Goal: Task Accomplishment & Management: Manage account settings

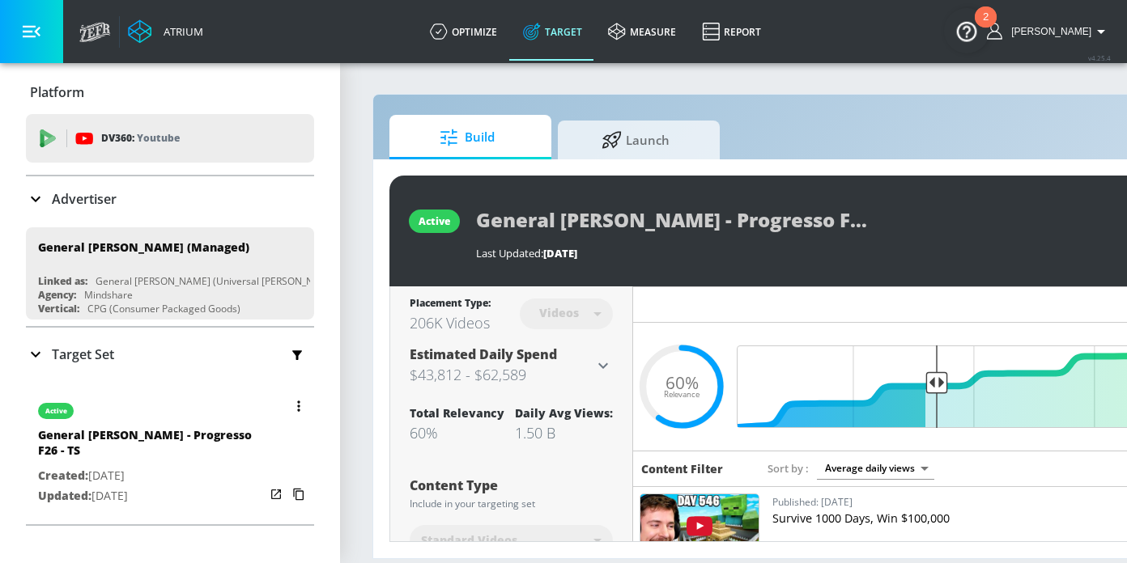
click at [297, 407] on icon "button" at bounding box center [298, 406] width 3 height 11
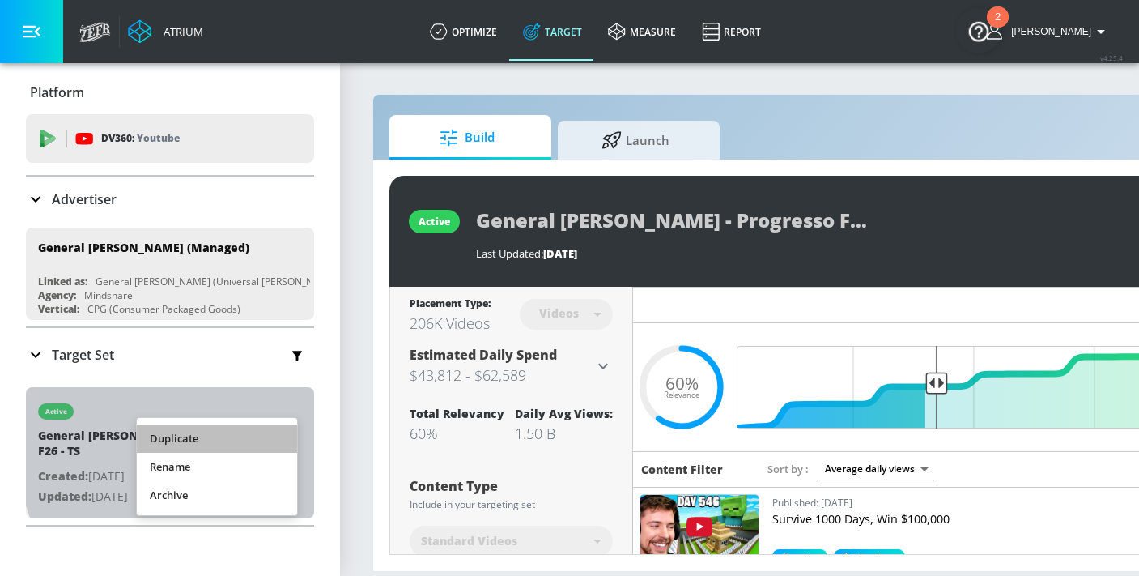
click at [265, 429] on li "Duplicate" at bounding box center [217, 438] width 160 height 28
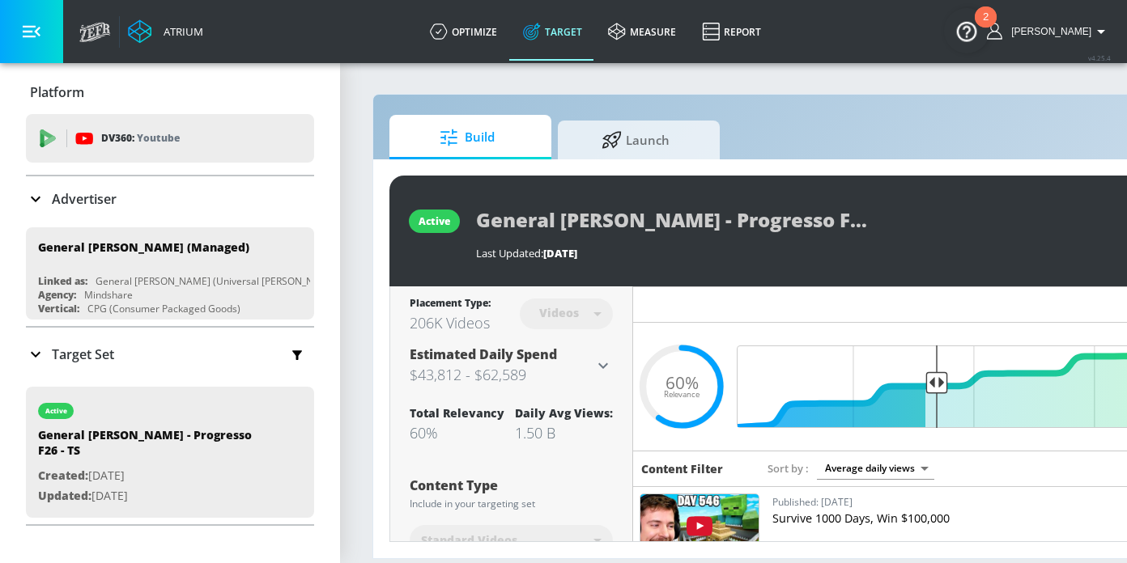
click at [104, 359] on p "Target Set" at bounding box center [83, 355] width 62 height 18
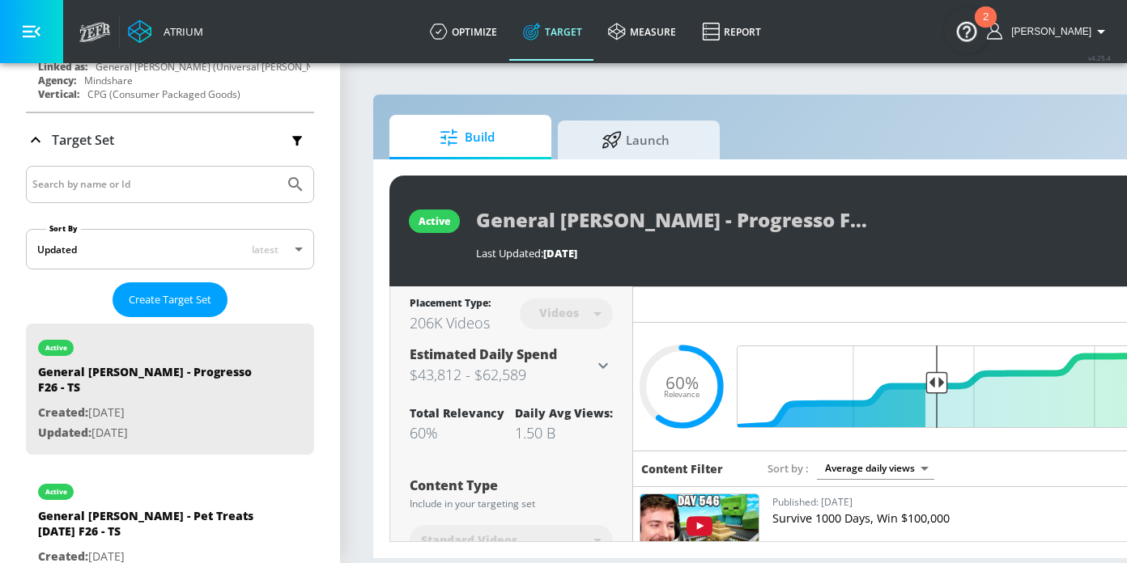
scroll to position [248, 0]
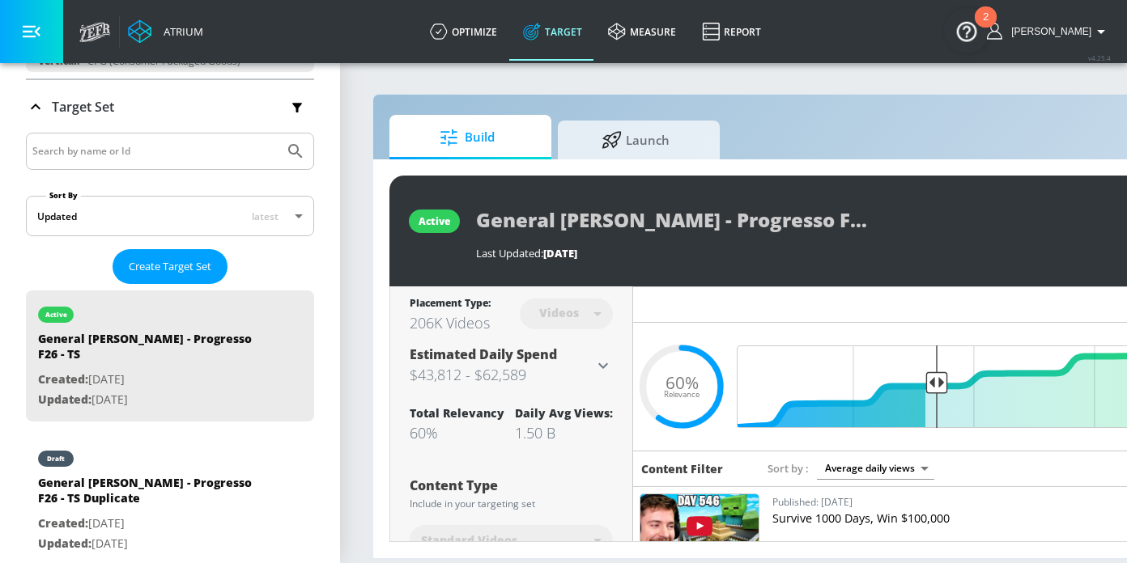
click at [172, 452] on div "draft" at bounding box center [151, 455] width 227 height 40
type input "General [PERSON_NAME] - Progresso F26 - TS Duplicate"
type input "0.05"
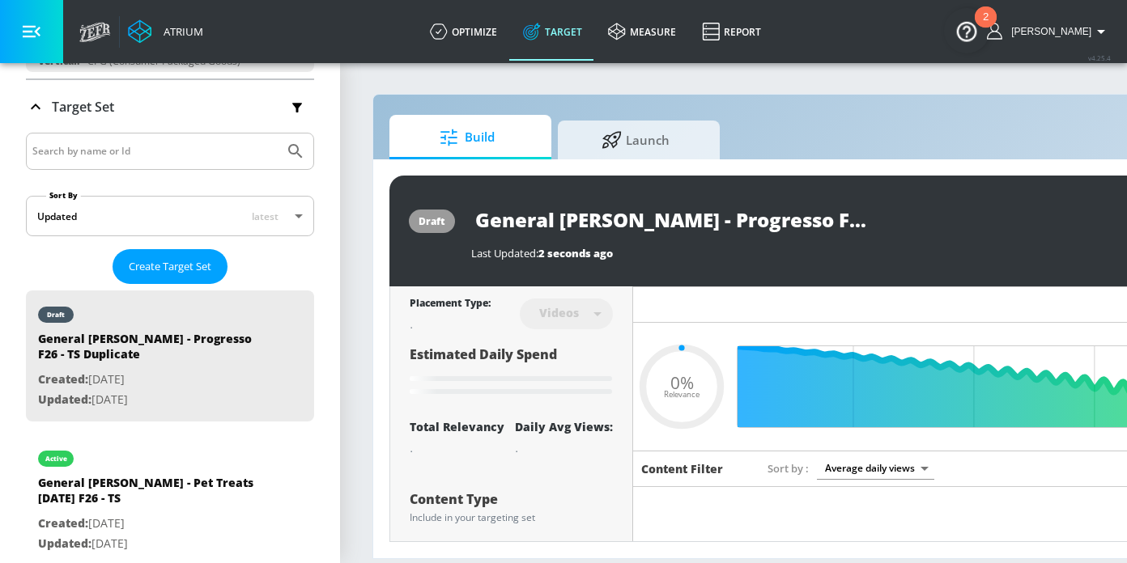
click at [821, 215] on input "General [PERSON_NAME] - Progresso F26 - TS Duplicate" at bounding box center [673, 220] width 405 height 36
type input "General [PERSON_NAME] - Progresso F26 - TS"
type input "0.05"
click at [778, 216] on input "General [PERSON_NAME] - Progresso F26 - TS" at bounding box center [644, 220] width 346 height 36
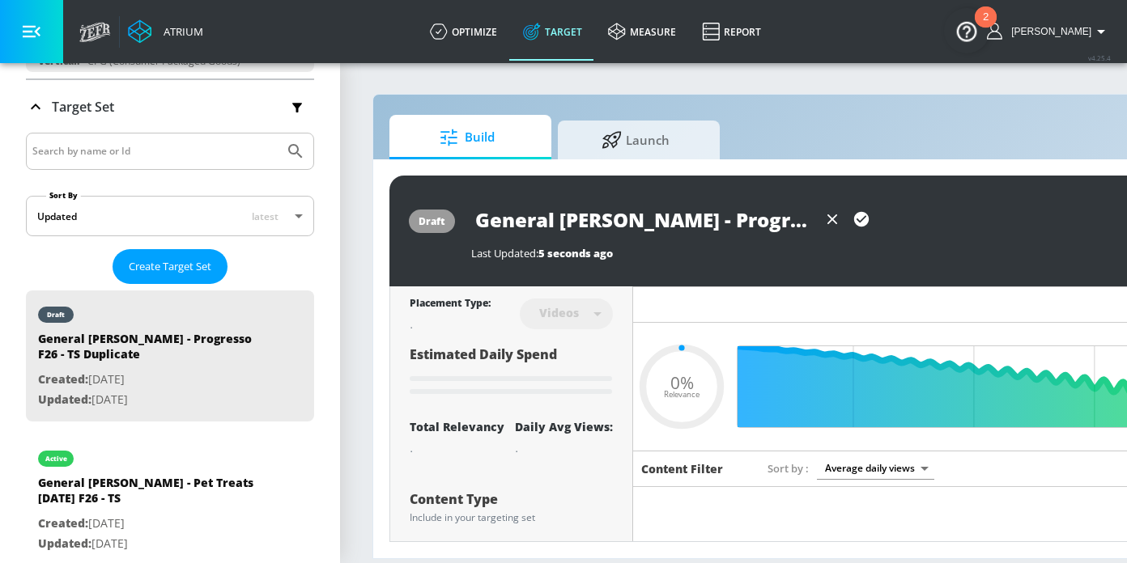
type input "General [PERSON_NAME] - Progresso F26 - CTS"
type input "0.05"
type input "General [PERSON_NAME] - Progresso F26 - CTTS"
type input "0.05"
type input "General [PERSON_NAME] - Progresso F26 - CT TS"
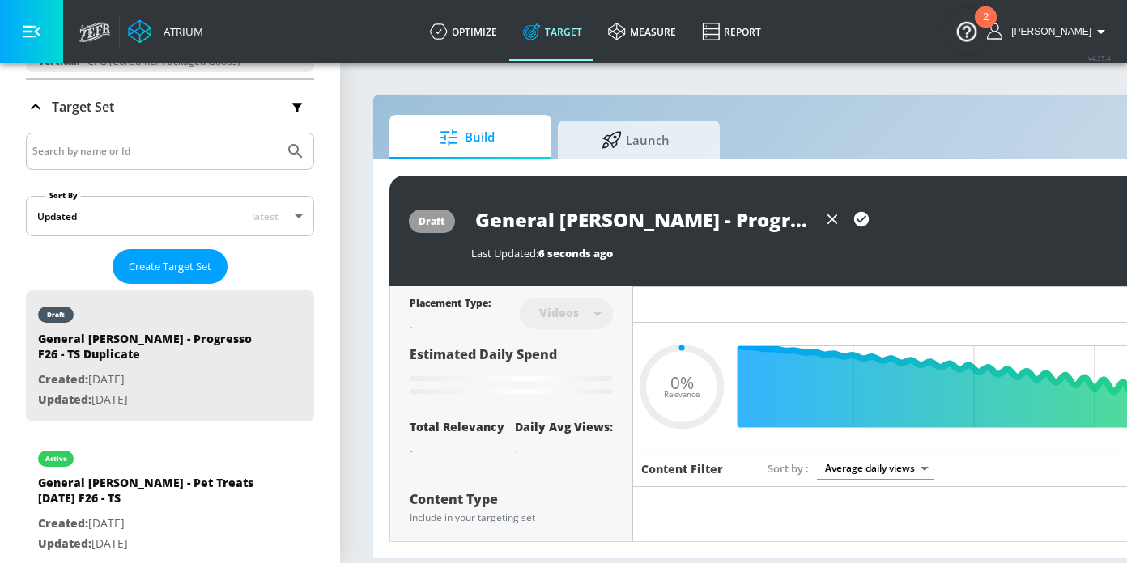
type input "0.05"
type input "General [PERSON_NAME] - Progresso F26 - CT TS"
click at [859, 223] on icon "button" at bounding box center [861, 219] width 18 height 18
click at [766, 218] on input "General [PERSON_NAME] - Progresso F26 - CT TS" at bounding box center [673, 220] width 405 height 36
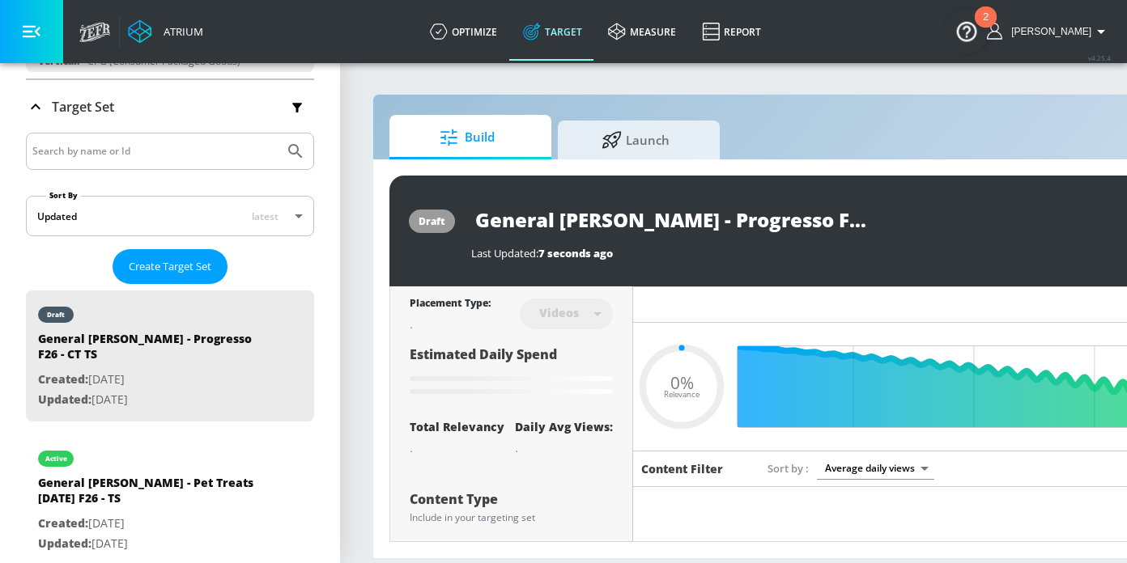
click at [810, 213] on input "General [PERSON_NAME] - Progresso F26 - CT TS" at bounding box center [673, 220] width 405 height 36
type input "0.05"
click at [807, 218] on input "General [PERSON_NAME] - Progresso F26 - CT TS" at bounding box center [673, 220] width 405 height 36
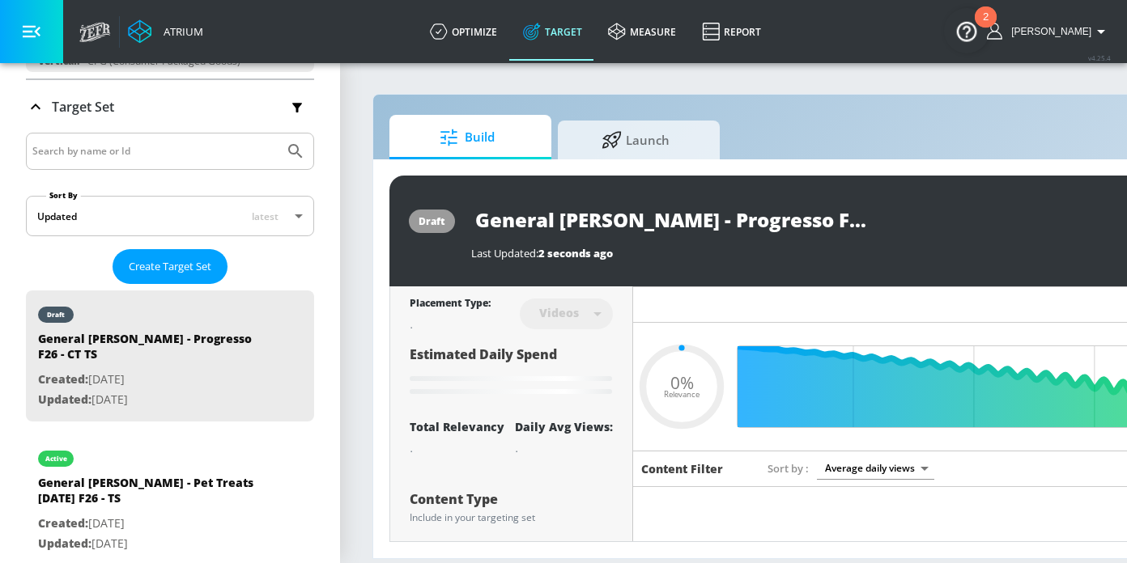
type input "General [PERSON_NAME] - Progresso F26 - CT -TS"
type input "0.05"
type input "General [PERSON_NAME] - Progresso F26 - CT - TS"
type input "0.05"
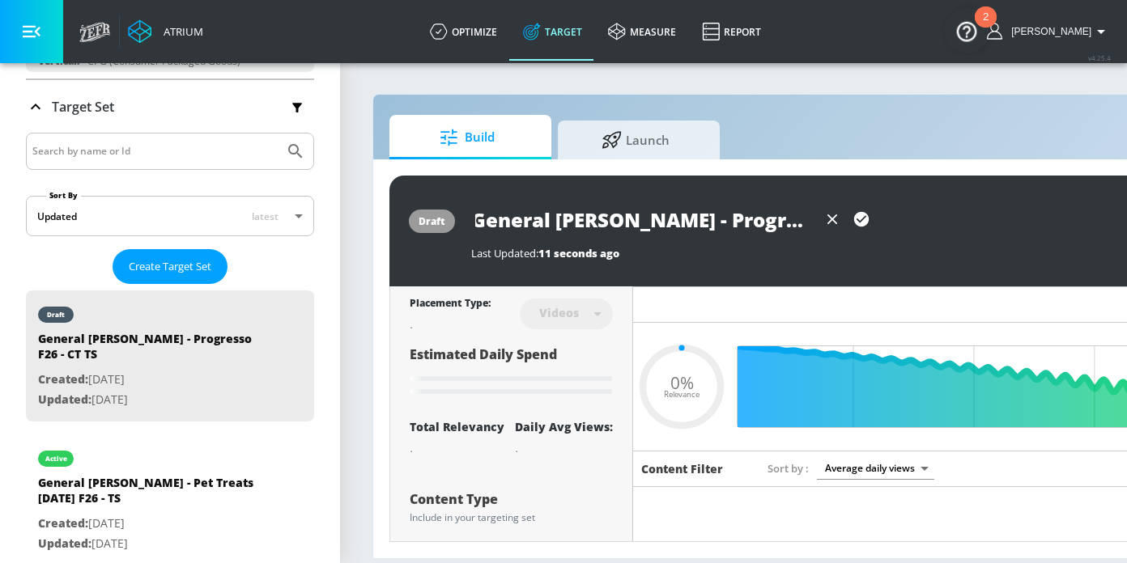
type input "General [PERSON_NAME] - Progresso F26 - TS Duplicate"
type input "0.6"
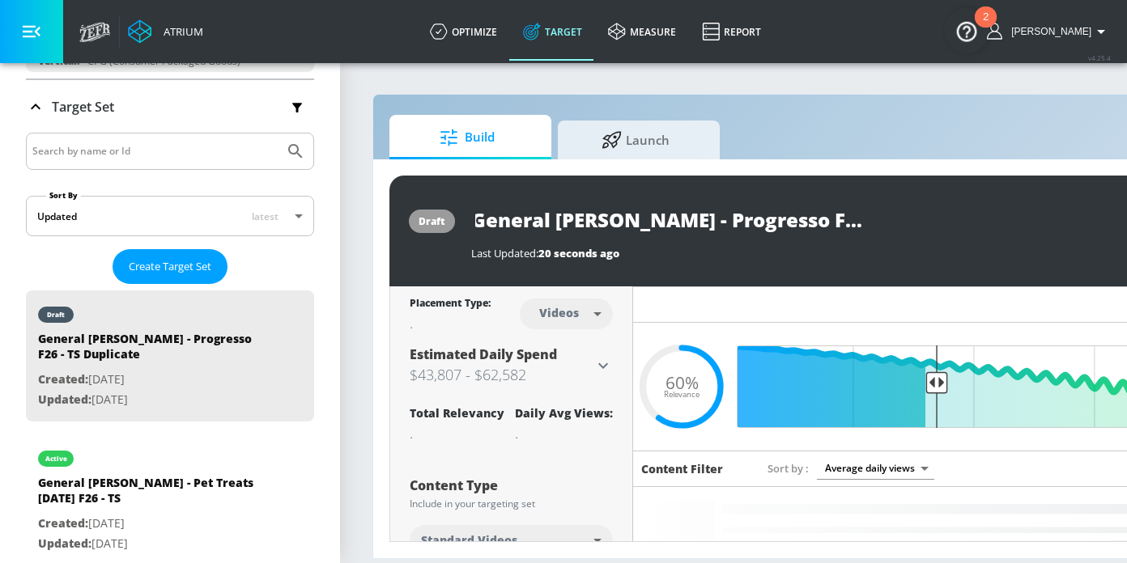
click at [845, 220] on input "General [PERSON_NAME] - Progresso F26 - TS Duplicate" at bounding box center [673, 220] width 405 height 36
click at [778, 214] on input "General [PERSON_NAME] - Progresso F26 - TS" at bounding box center [644, 220] width 346 height 36
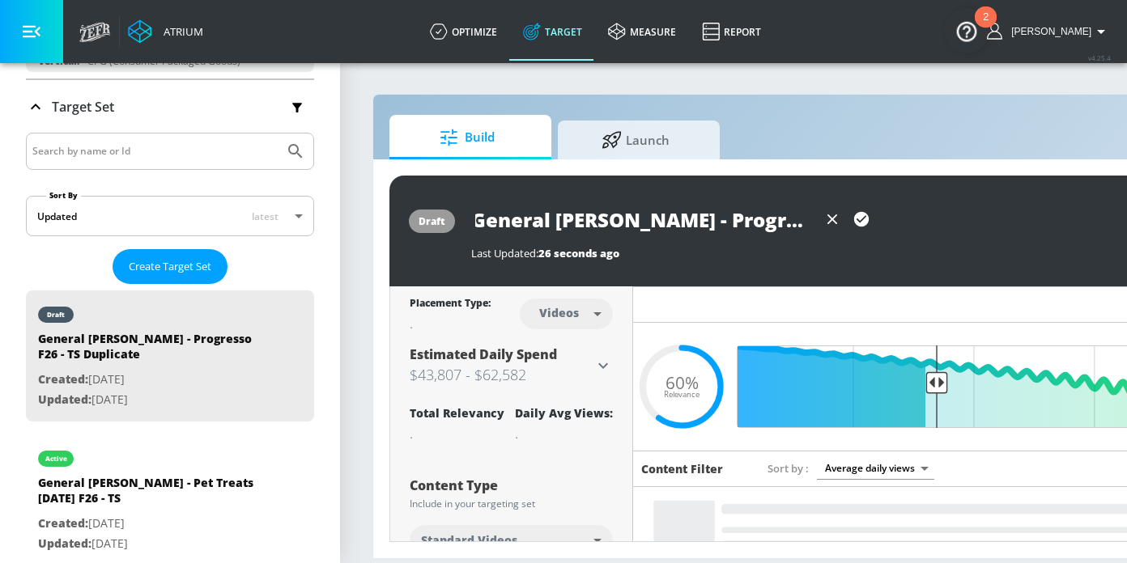
type input "General [PERSON_NAME] - Progresso F26 - CT TS"
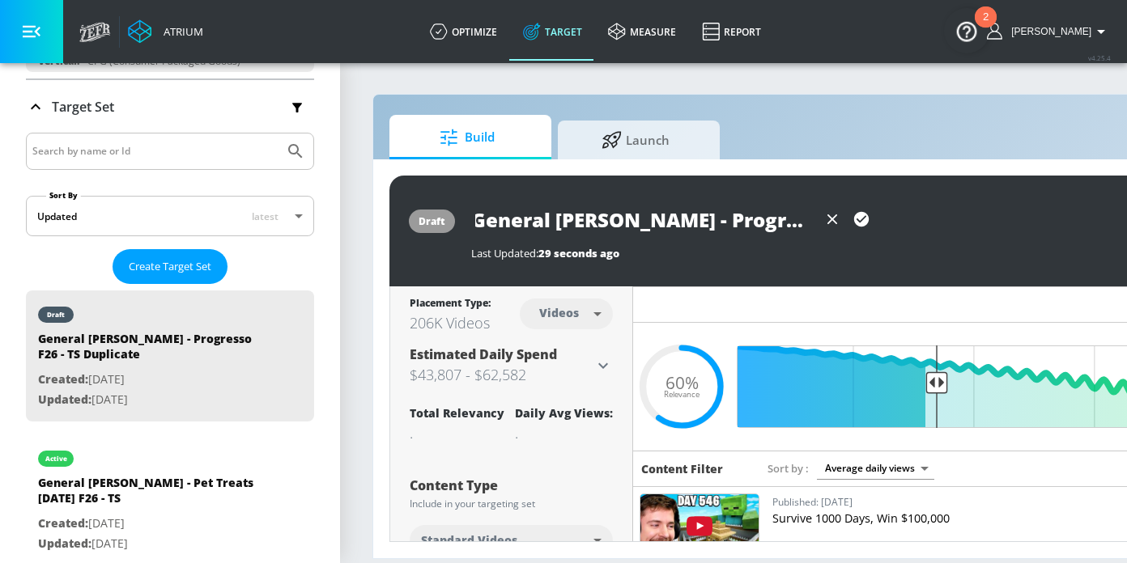
click at [864, 226] on icon "button" at bounding box center [861, 219] width 18 height 18
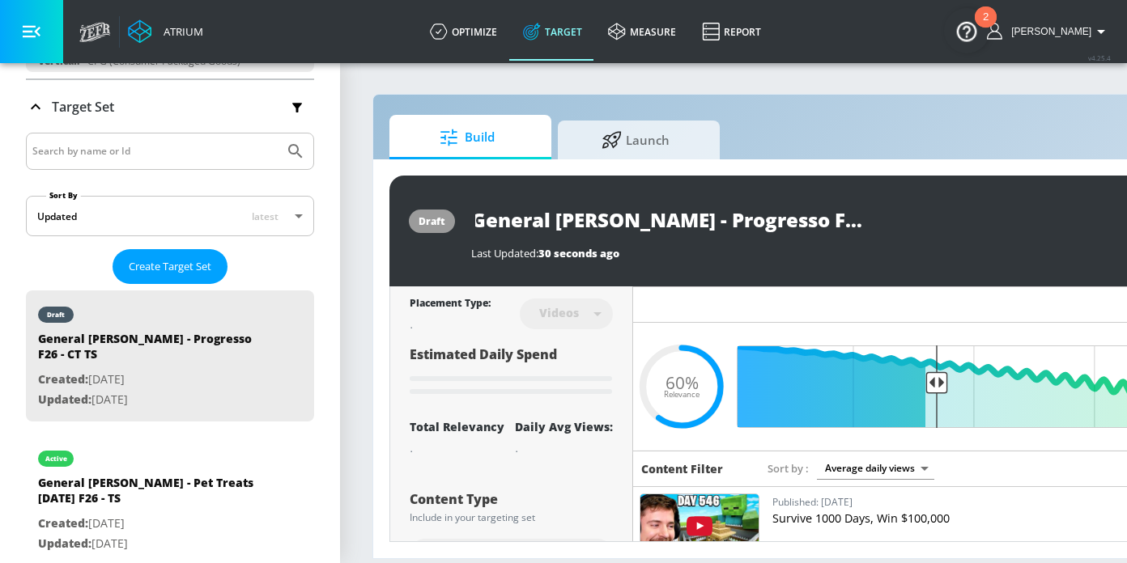
scroll to position [0, 0]
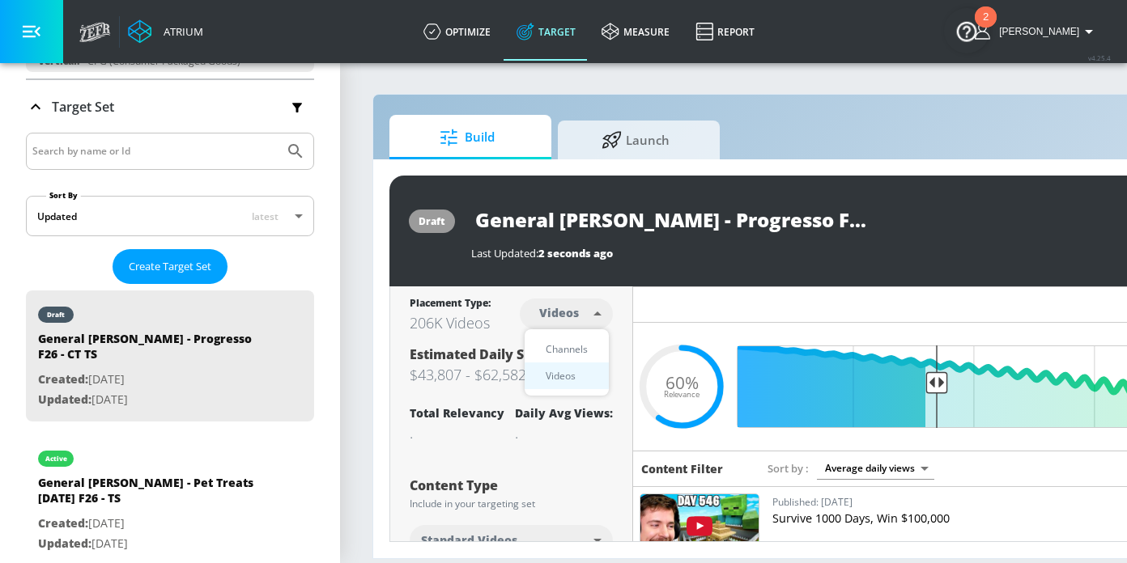
click at [587, 315] on body "Atrium optimize Target measure Report optimize Target measure Report v 4.25.4 […" at bounding box center [563, 281] width 1127 height 563
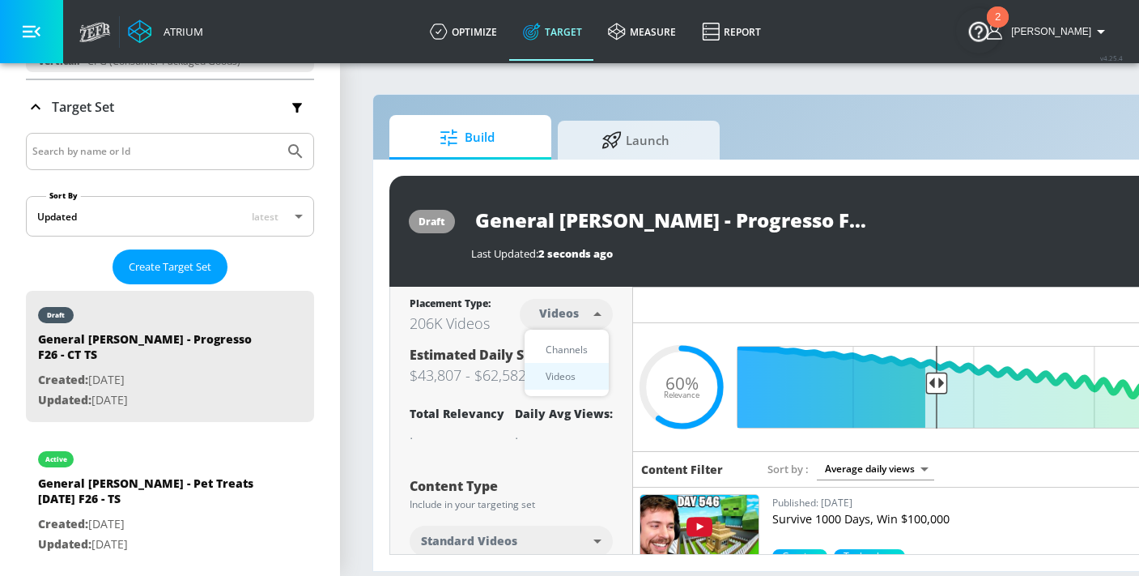
click at [583, 349] on div "Channels" at bounding box center [566, 349] width 58 height 17
type input "channels"
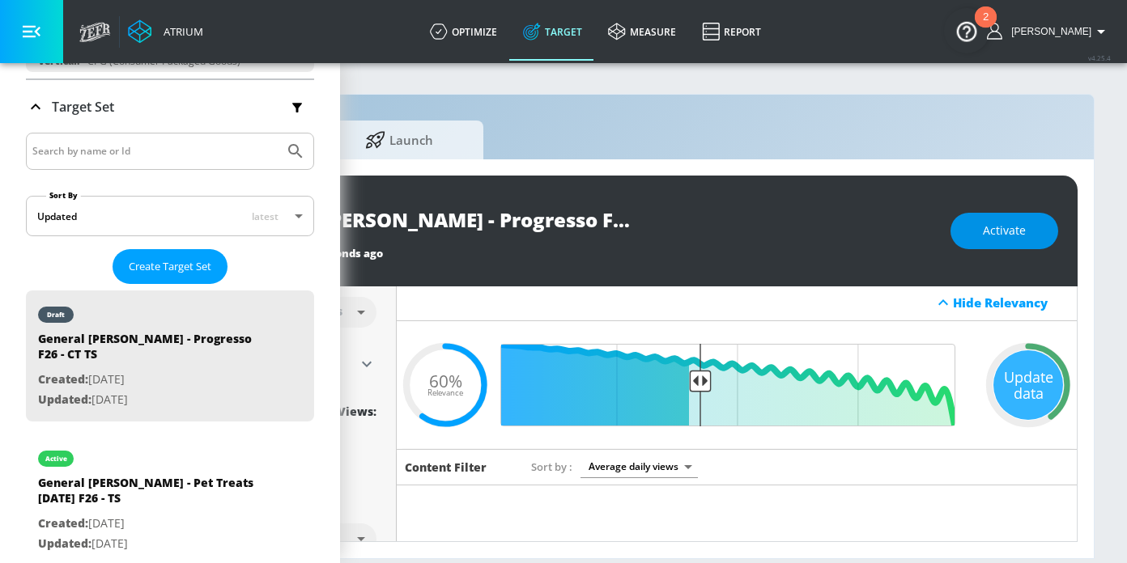
click at [1035, 234] on button "Activate" at bounding box center [1004, 231] width 108 height 36
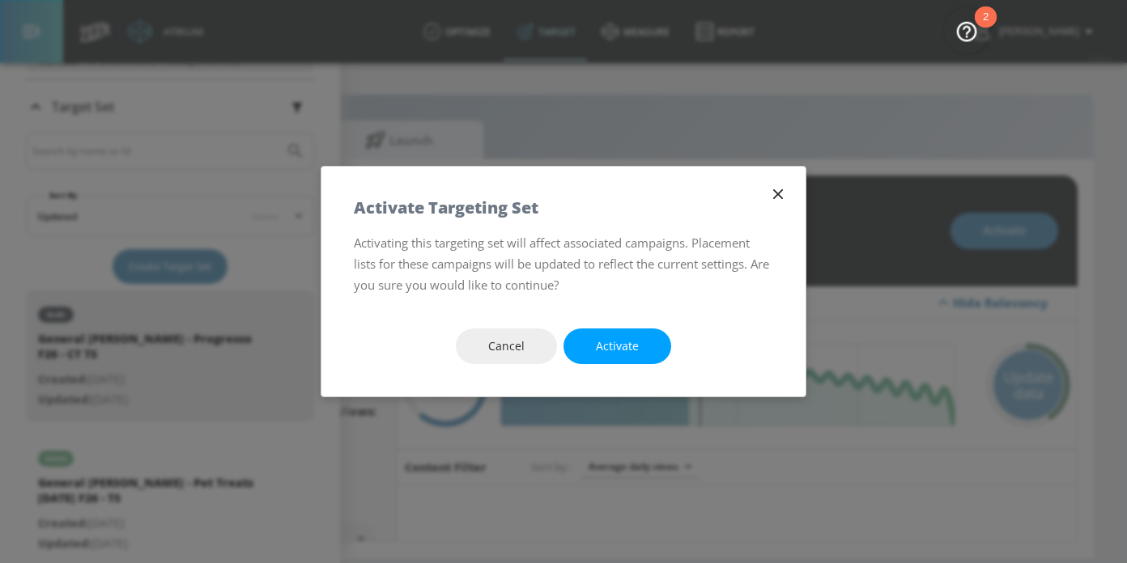
scroll to position [0, 236]
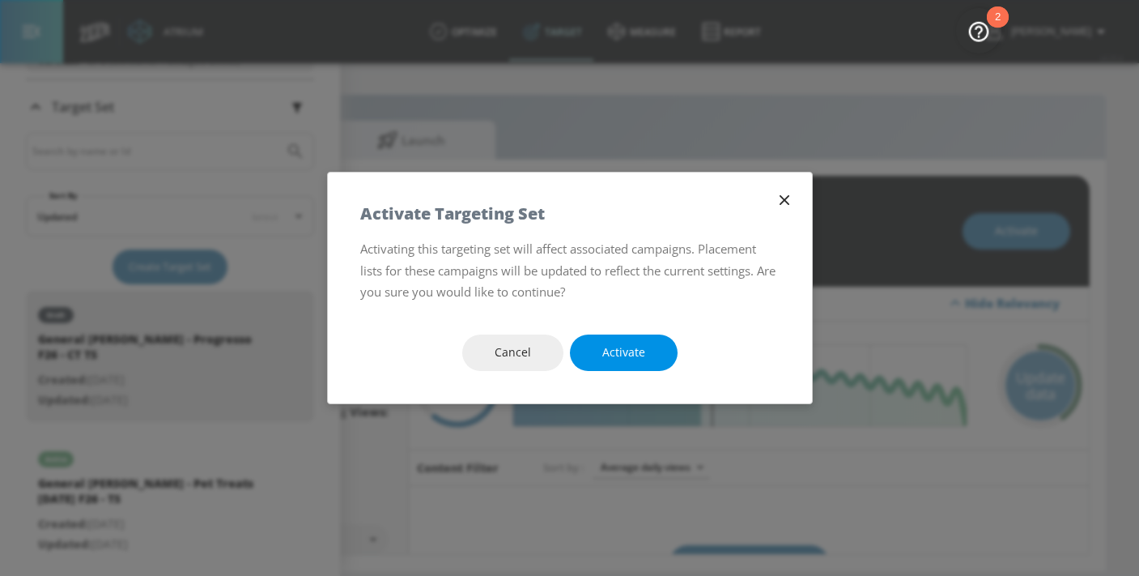
click at [625, 359] on span "Activate" at bounding box center [623, 352] width 43 height 20
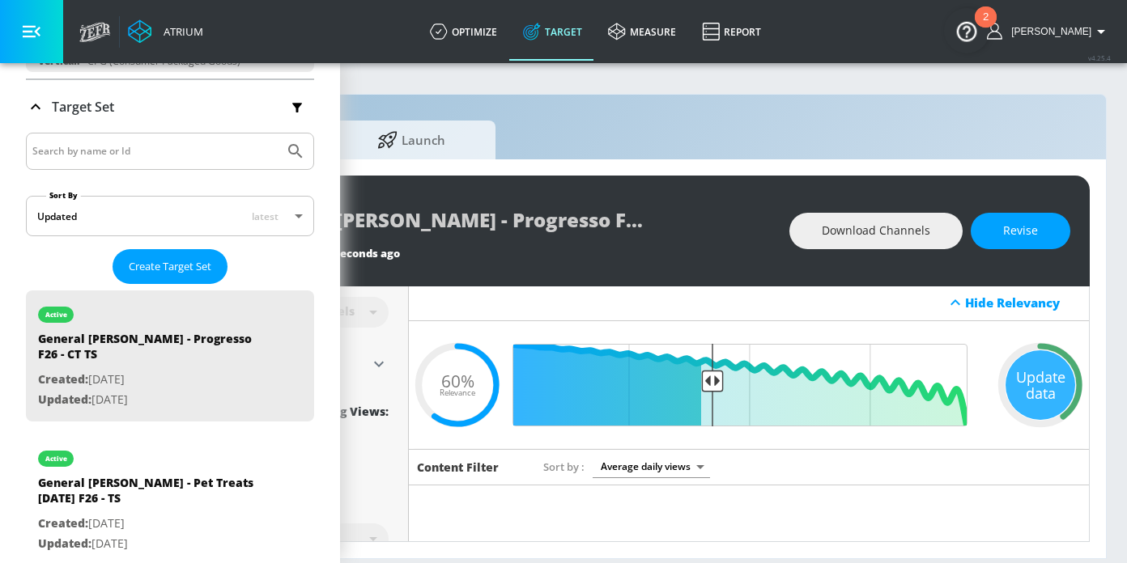
scroll to position [0, 249]
